Goal: Find specific page/section: Find specific page/section

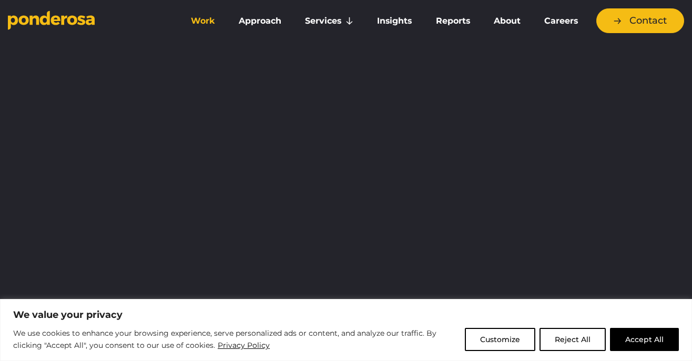
drag, startPoint x: 578, startPoint y: 341, endPoint x: 200, endPoint y: 18, distance: 497.3
click at [578, 341] on button "Reject All" at bounding box center [573, 339] width 66 height 23
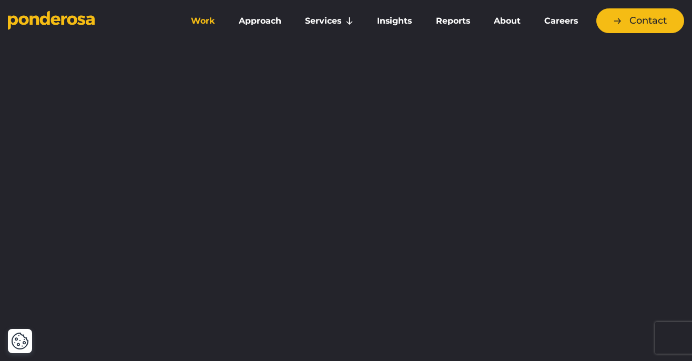
click at [200, 18] on link "Work" at bounding box center [203, 21] width 44 height 22
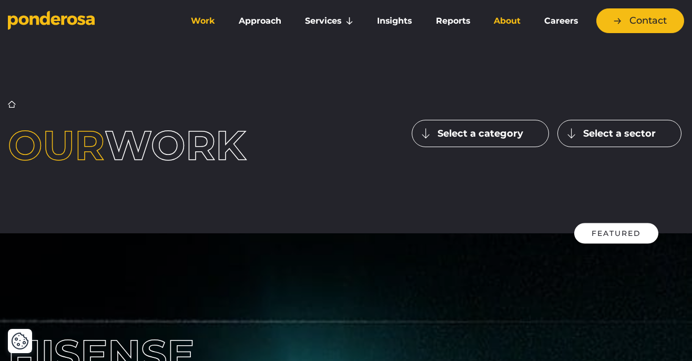
click at [513, 23] on link "About" at bounding box center [507, 21] width 46 height 22
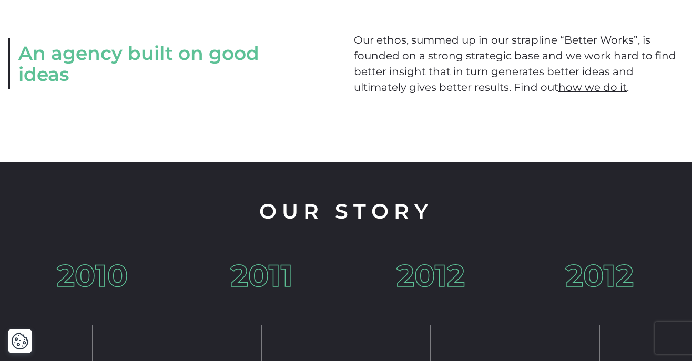
scroll to position [1323, 1]
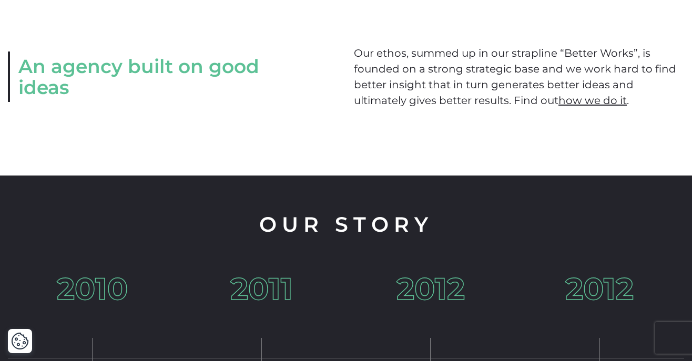
click at [409, 145] on div "An agency built on good ideas Our ethos, summed up in our strapline “Better Wor…" at bounding box center [346, 77] width 692 height 198
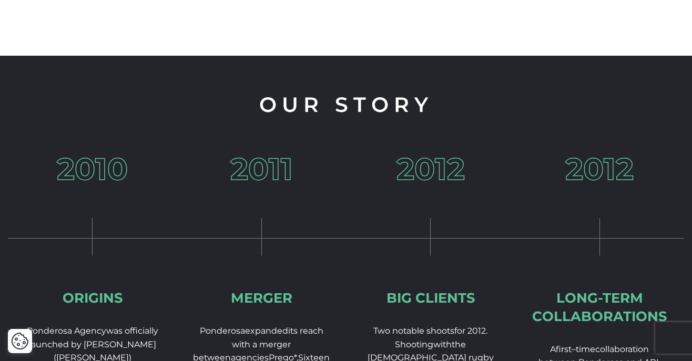
scroll to position [1436, 0]
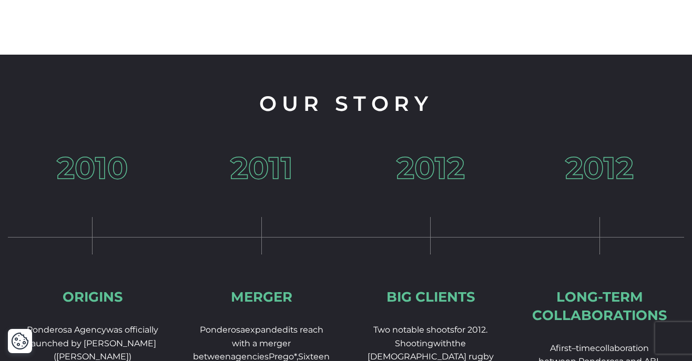
click at [637, 245] on div "2012 Long-term collaborations A first – time collaboration between Ponderosa an…" at bounding box center [599, 328] width 169 height 350
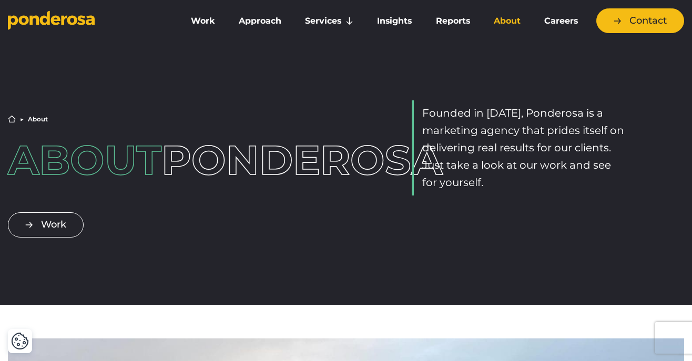
scroll to position [0, 0]
click at [553, 21] on link "Careers" at bounding box center [561, 21] width 53 height 22
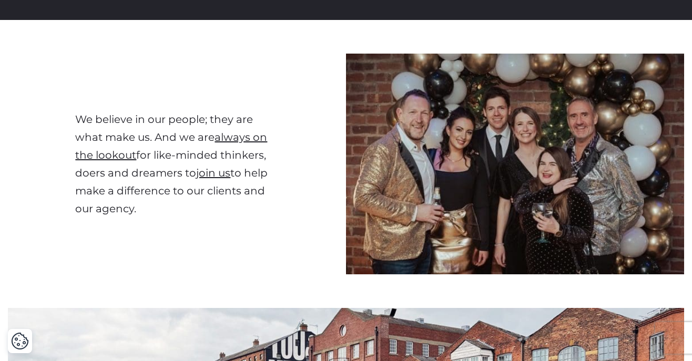
scroll to position [178, 0]
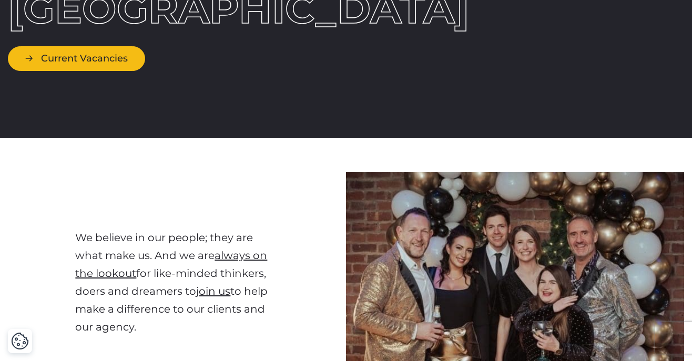
click at [105, 64] on link "Current Vacancies" at bounding box center [76, 58] width 137 height 25
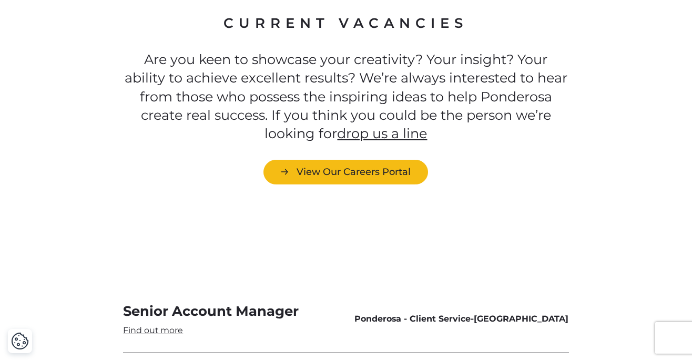
scroll to position [2845, 0]
